Goal: Answer question/provide support

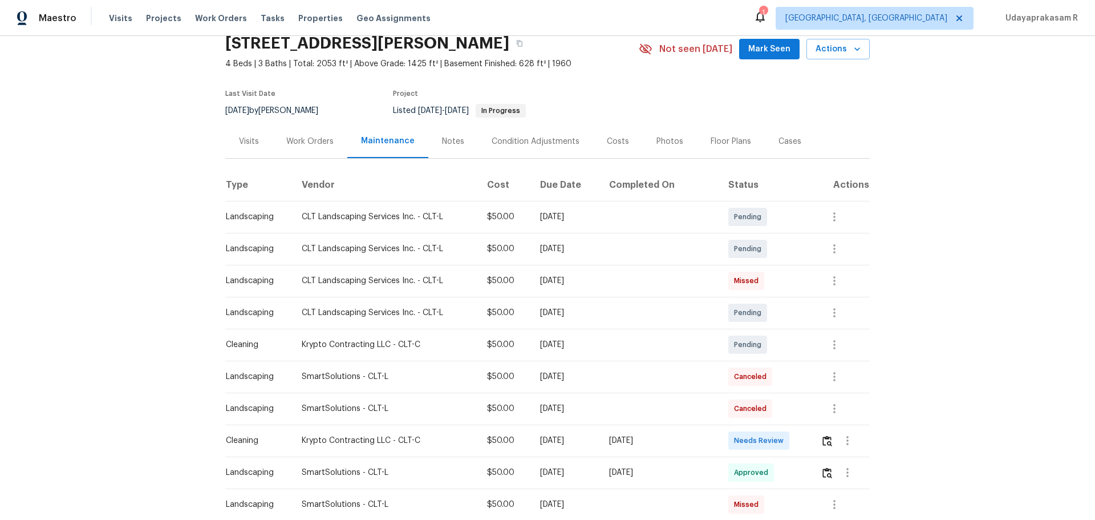
scroll to position [114, 0]
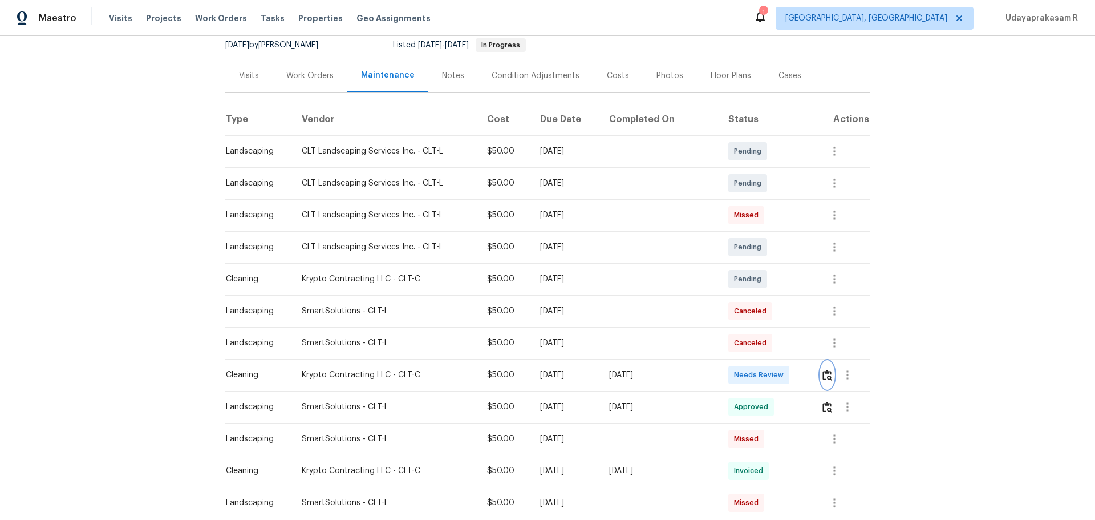
click at [779, 341] on img "button" at bounding box center [828, 375] width 10 height 11
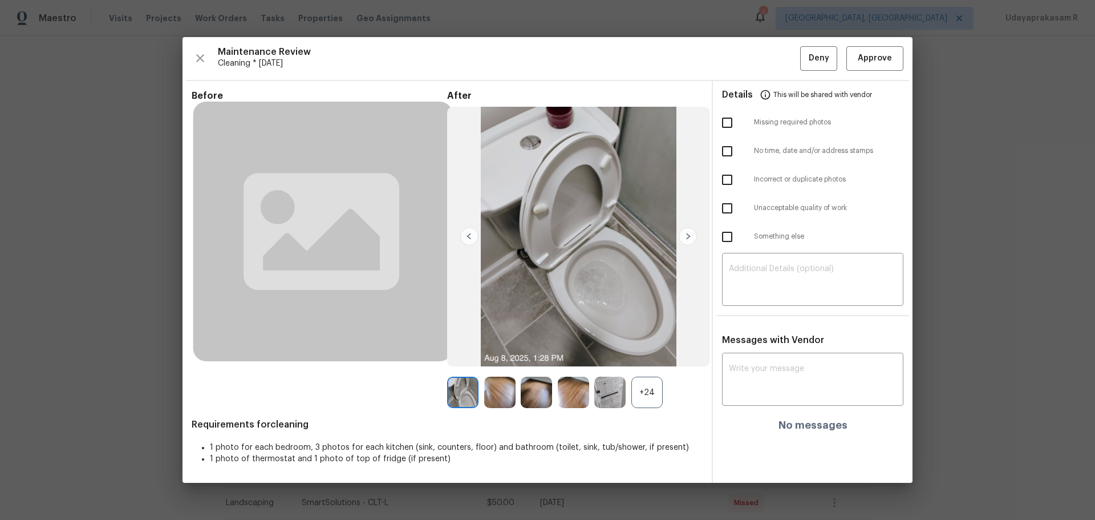
click at [729, 130] on input "checkbox" at bounding box center [727, 123] width 24 height 24
checkbox input "true"
click at [745, 270] on textarea at bounding box center [813, 281] width 168 height 32
paste textarea "Maintenance Audit Team: Hello! Unfortunately, this cleaning visit completed on …"
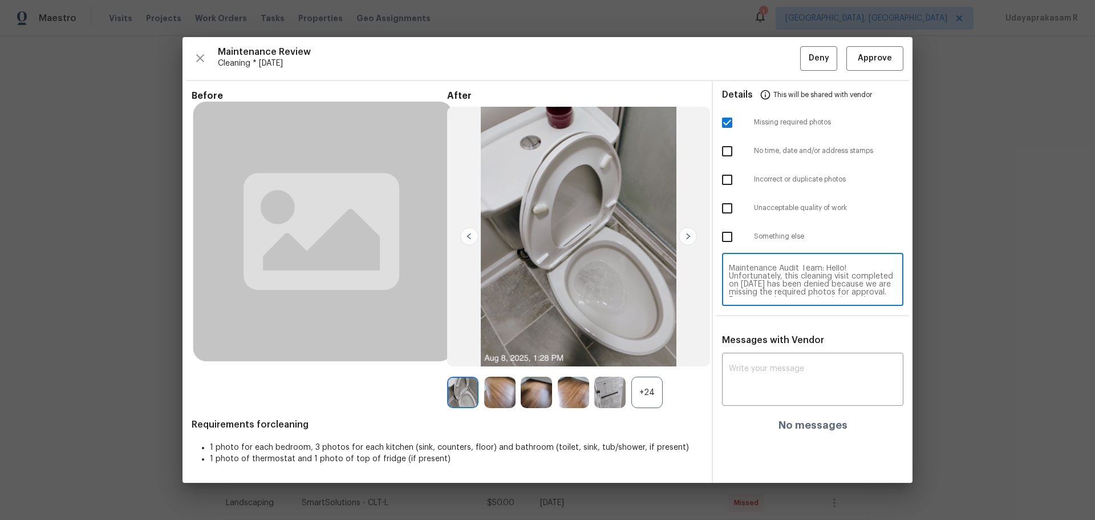
scroll to position [0, 0]
type textarea "Maintenance Audit Team: Hello! Unfortunately, this cleaning visit completed on …"
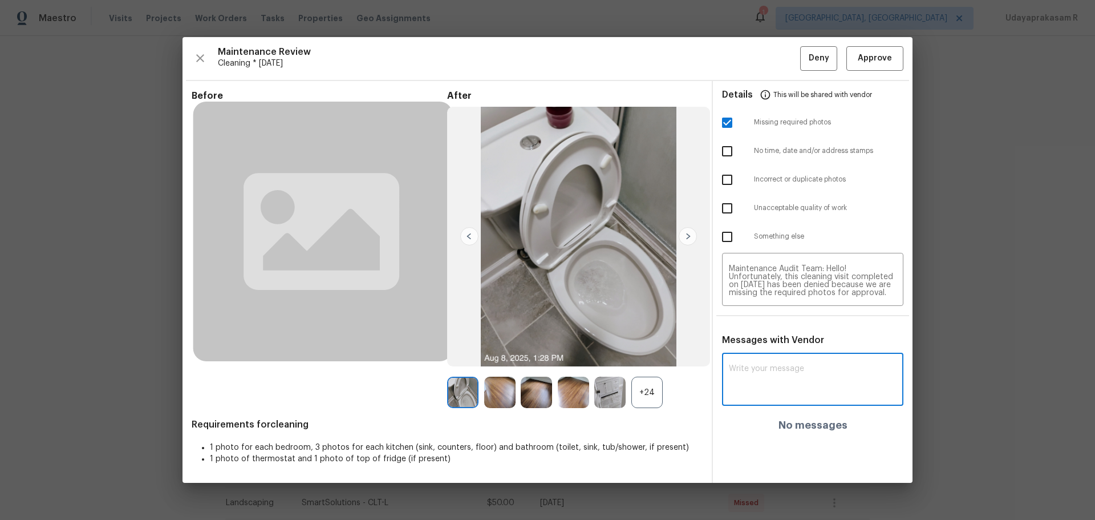
click at [778, 341] on textarea at bounding box center [813, 380] width 168 height 32
paste textarea "Maintenance Audit Team: Hello! Unfortunately, this cleaning visit completed on …"
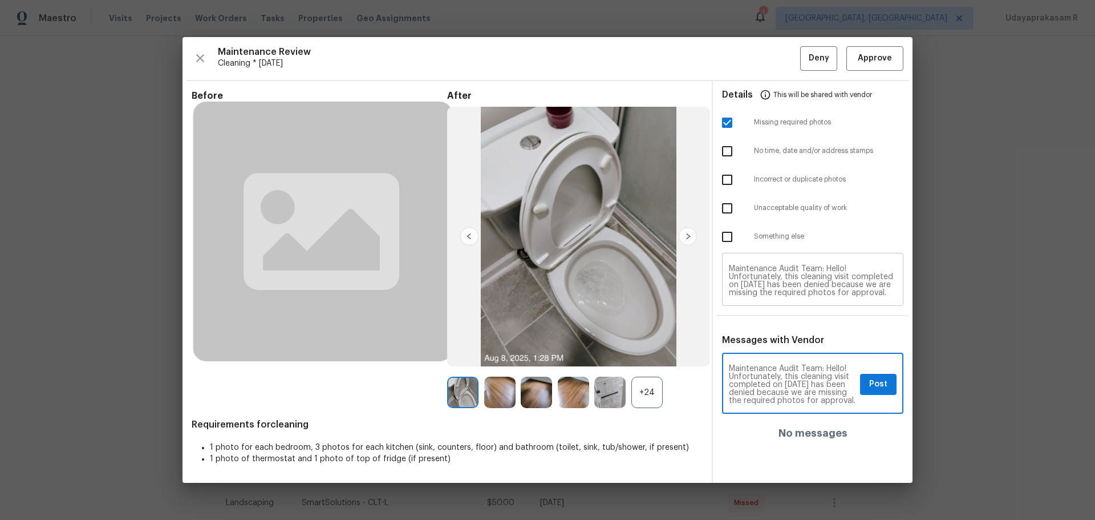
type textarea "Maintenance Audit Team: Hello! Unfortunately, this cleaning visit completed on …"
click at [779, 341] on span "Post" at bounding box center [878, 384] width 18 height 14
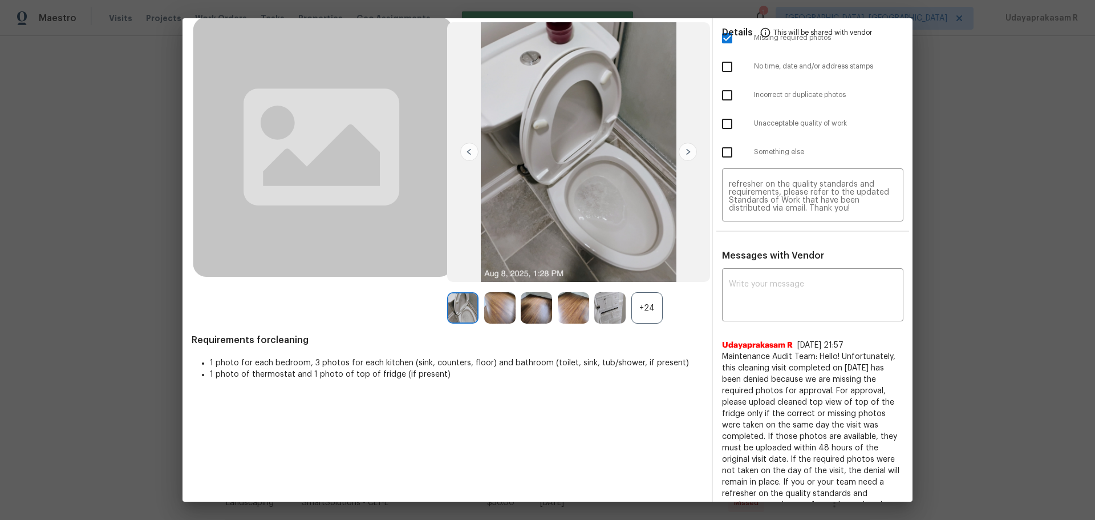
scroll to position [0, 0]
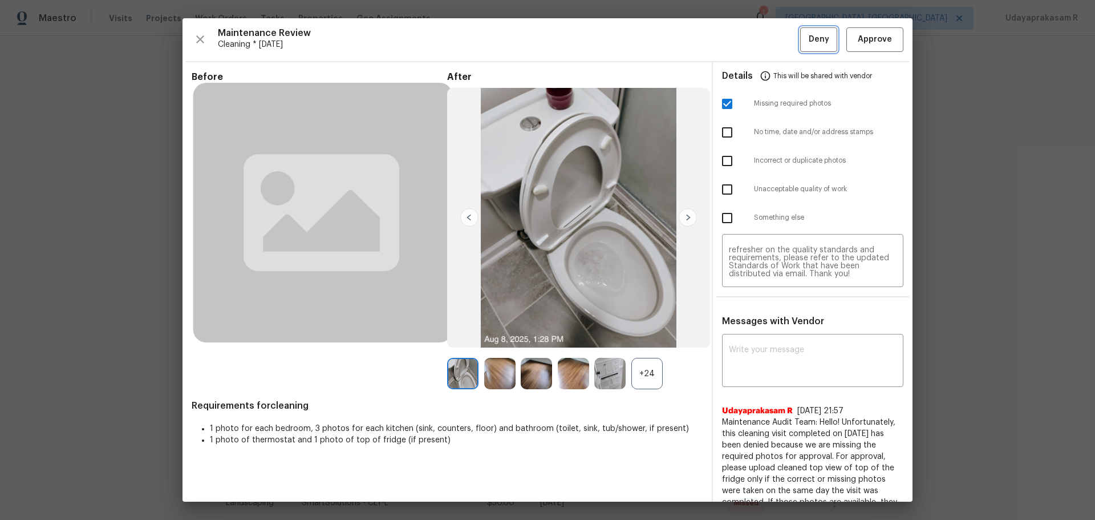
click at [779, 40] on span "Deny" at bounding box center [819, 40] width 21 height 14
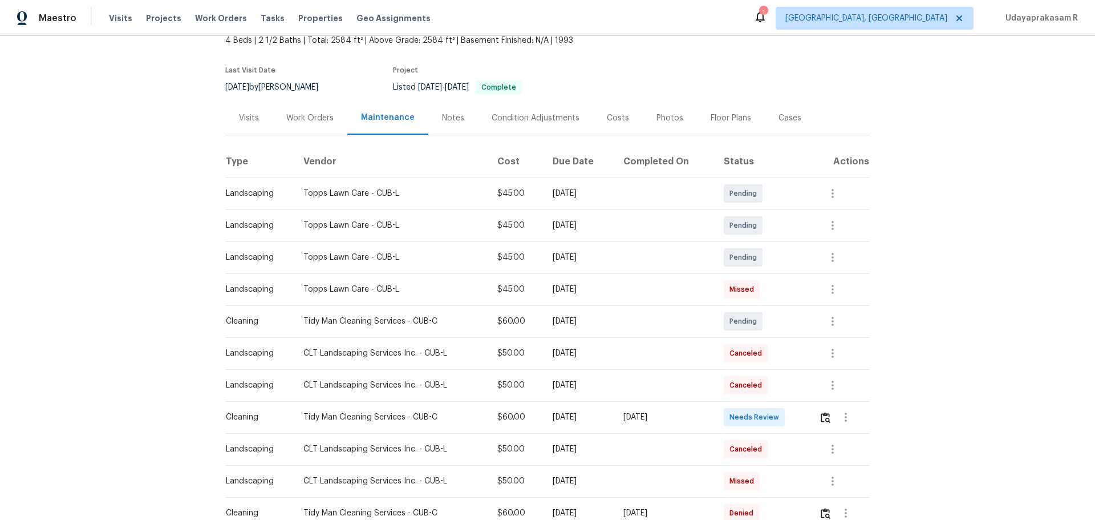
scroll to position [114, 0]
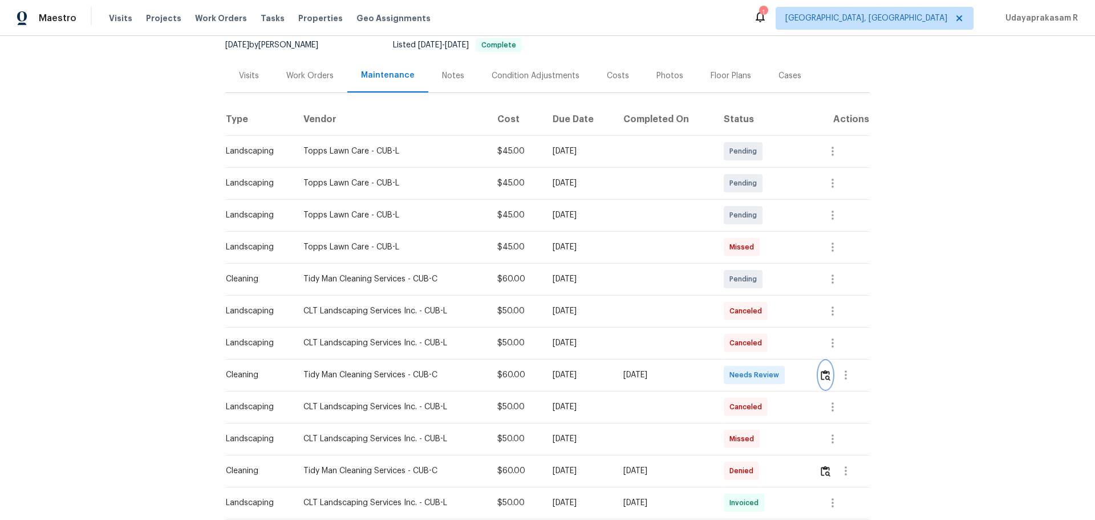
click at [779, 341] on button "button" at bounding box center [825, 374] width 13 height 27
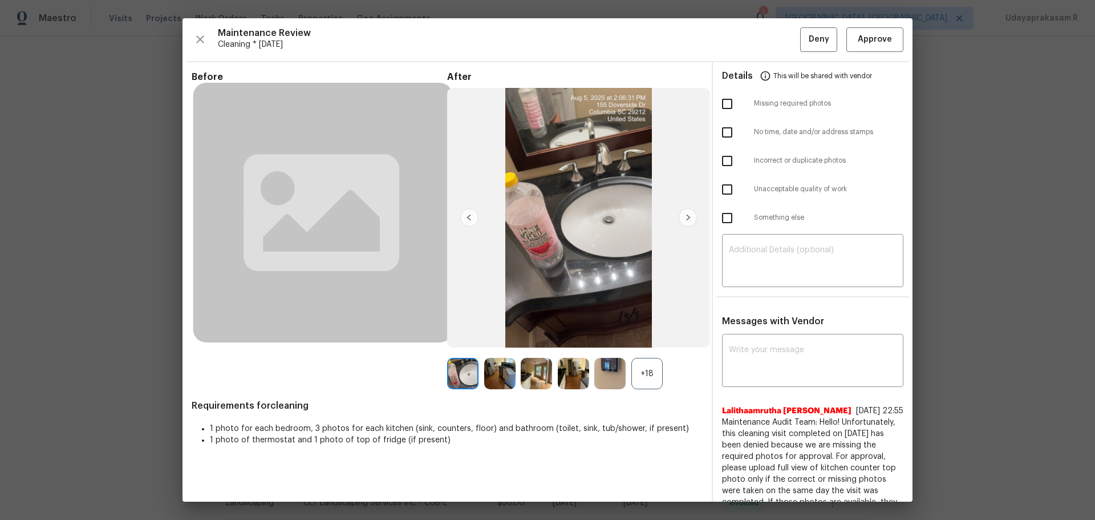
click at [646, 341] on div "+18" at bounding box center [646, 373] width 31 height 31
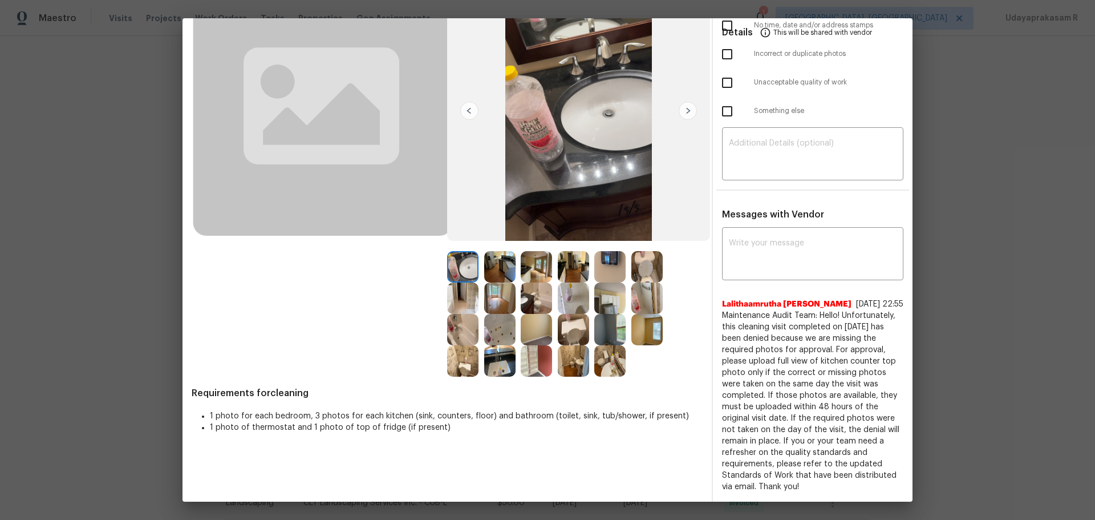
scroll to position [0, 0]
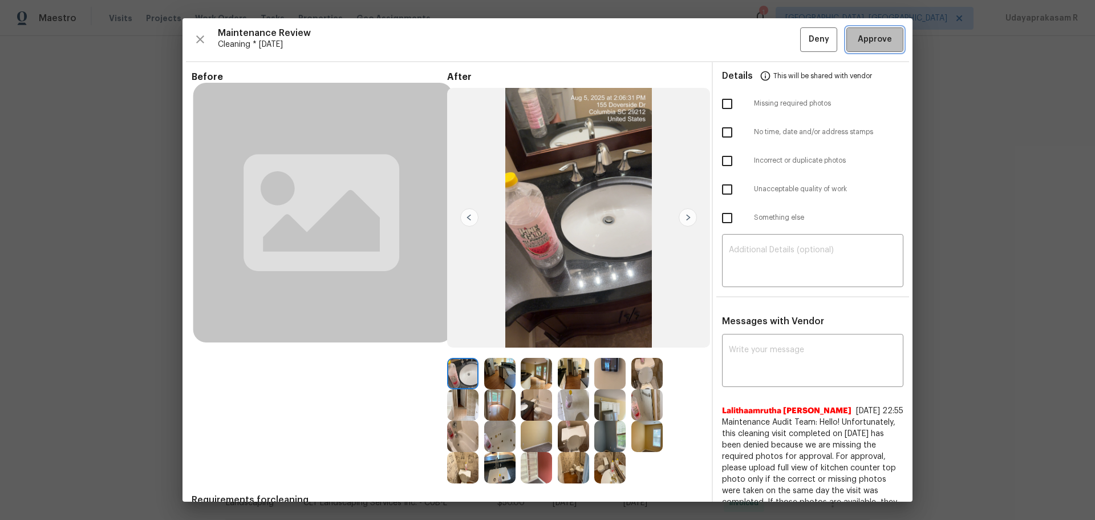
click at [779, 34] on span "Approve" at bounding box center [875, 40] width 34 height 14
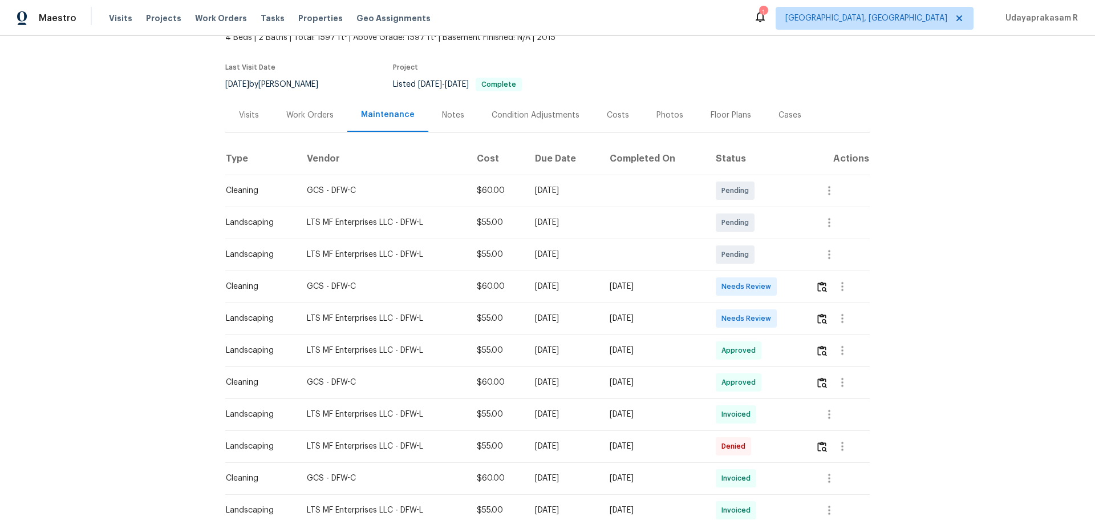
scroll to position [171, 0]
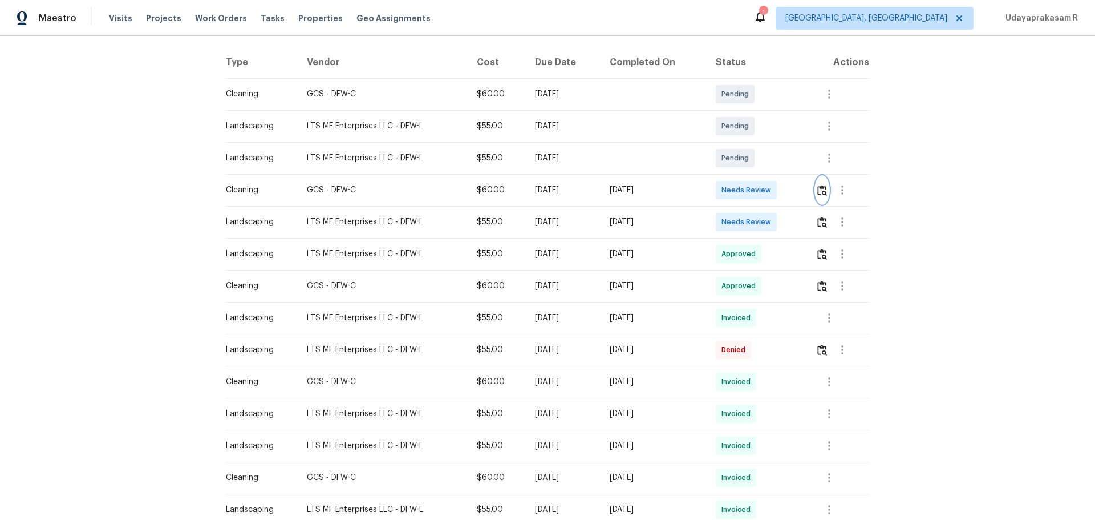
click at [779, 194] on img "button" at bounding box center [822, 190] width 10 height 11
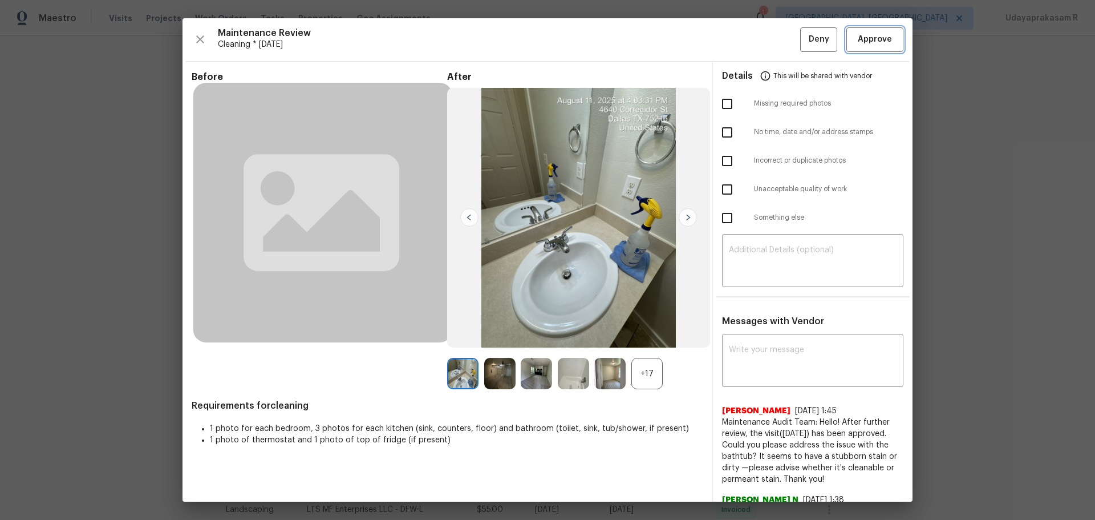
click at [779, 33] on span "Approve" at bounding box center [875, 40] width 34 height 14
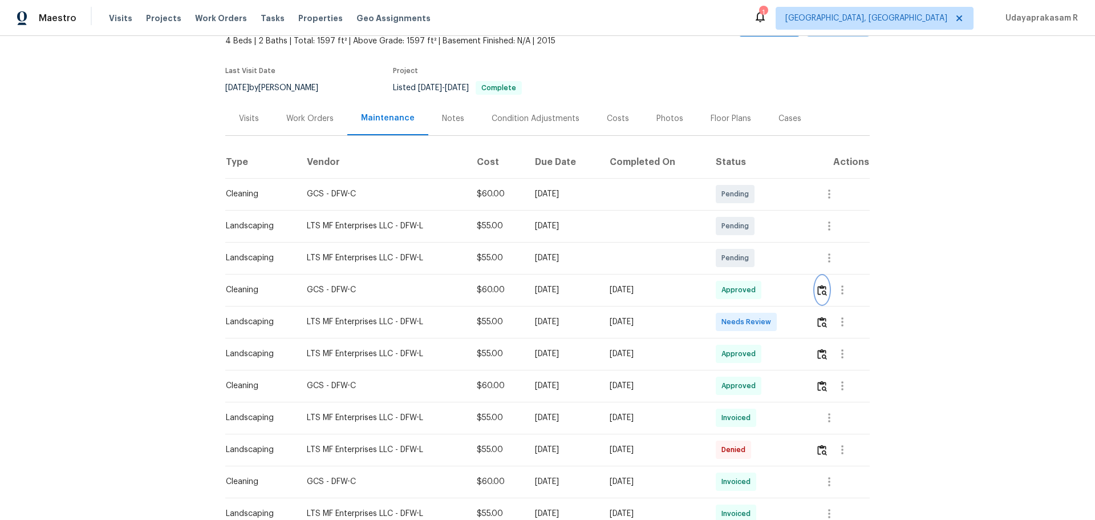
scroll to position [0, 0]
